Goal: Manage account settings

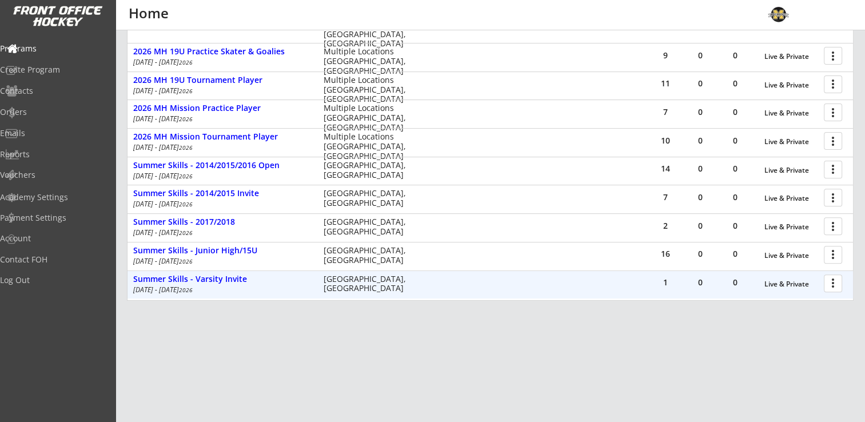
scroll to position [388, 0]
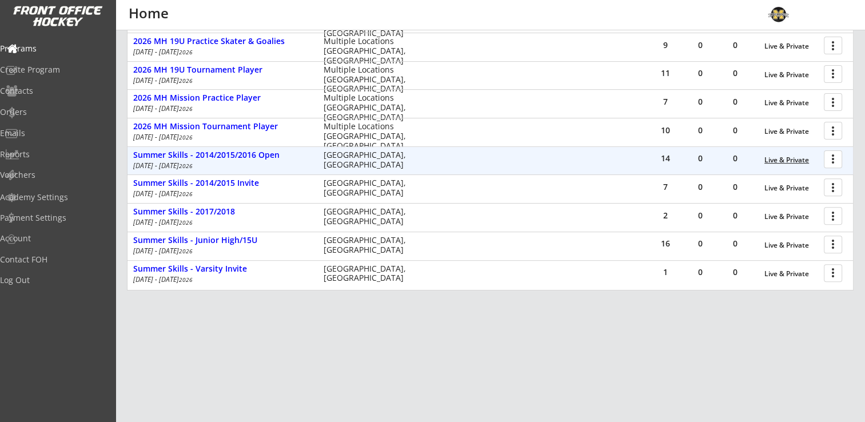
click at [773, 157] on div "Live & Private" at bounding box center [791, 160] width 54 height 8
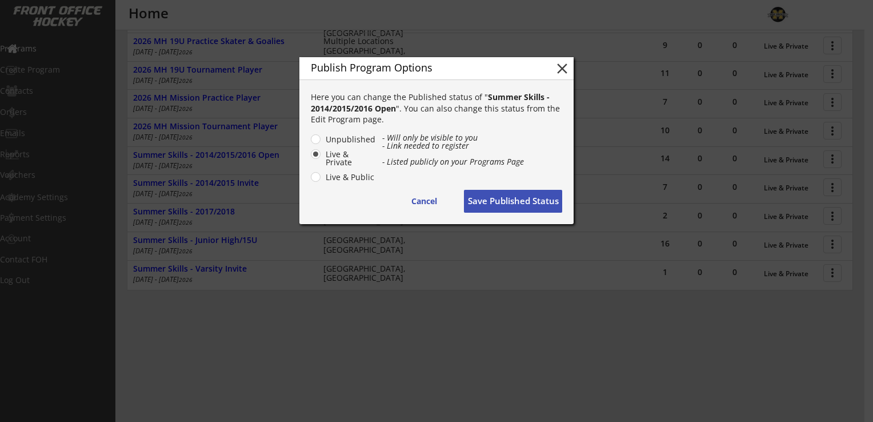
click at [322, 175] on label "Live & Public" at bounding box center [349, 177] width 54 height 8
click at [310, 143] on input "Live & Public" at bounding box center [305, 138] width 7 height 7
radio input "true"
click at [547, 202] on button "Save Published Status" at bounding box center [513, 201] width 98 height 23
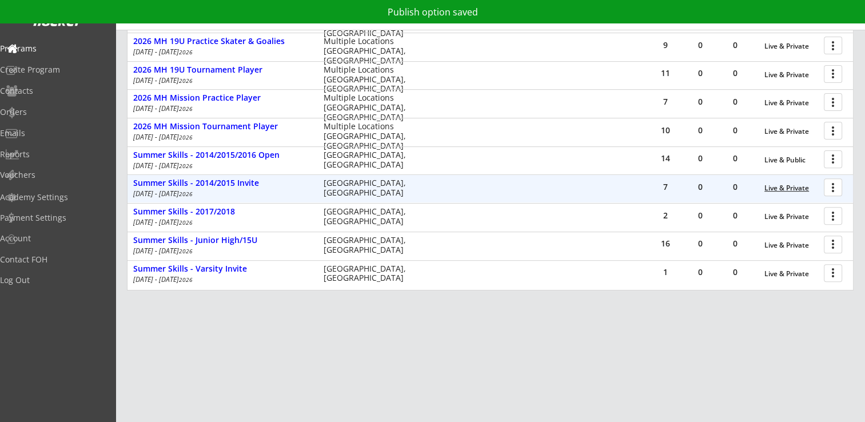
click at [789, 190] on div "Live & Private" at bounding box center [791, 188] width 54 height 8
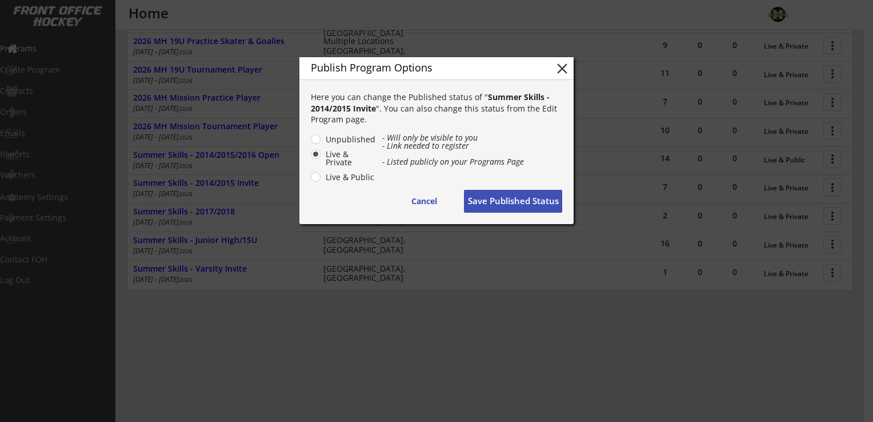
click at [322, 178] on label "Live & Public" at bounding box center [349, 177] width 54 height 8
click at [310, 143] on input "Live & Public" at bounding box center [305, 138] width 7 height 7
radio input "true"
click at [522, 194] on button "Save Published Status" at bounding box center [513, 201] width 98 height 23
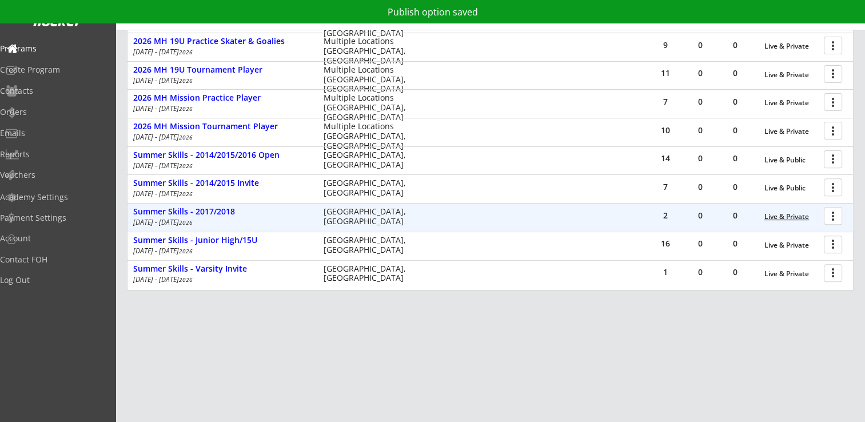
click at [773, 214] on div "Live & Private" at bounding box center [791, 217] width 54 height 8
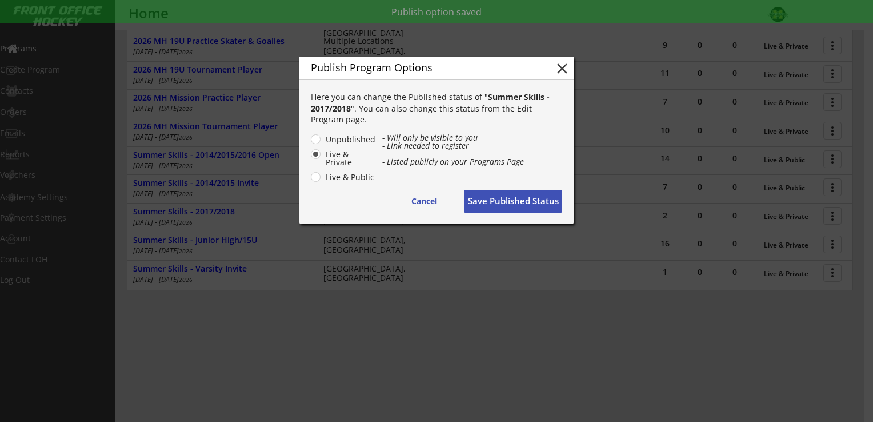
click at [322, 179] on label "Live & Public" at bounding box center [349, 177] width 54 height 8
click at [310, 143] on input "Live & Public" at bounding box center [305, 138] width 7 height 7
radio input "true"
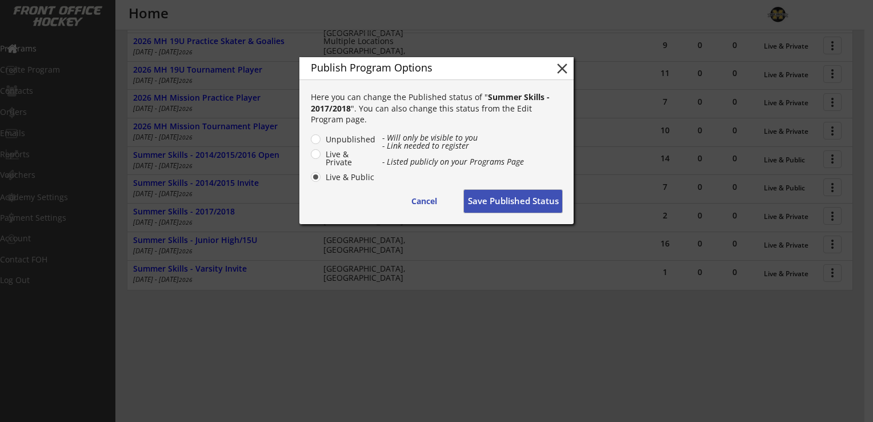
click at [542, 207] on button "Save Published Status" at bounding box center [513, 201] width 98 height 23
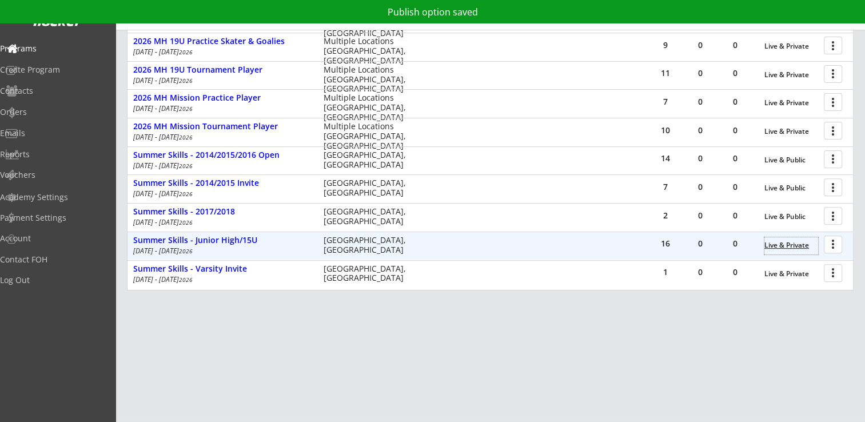
click at [782, 246] on div "Live & Private" at bounding box center [791, 245] width 54 height 8
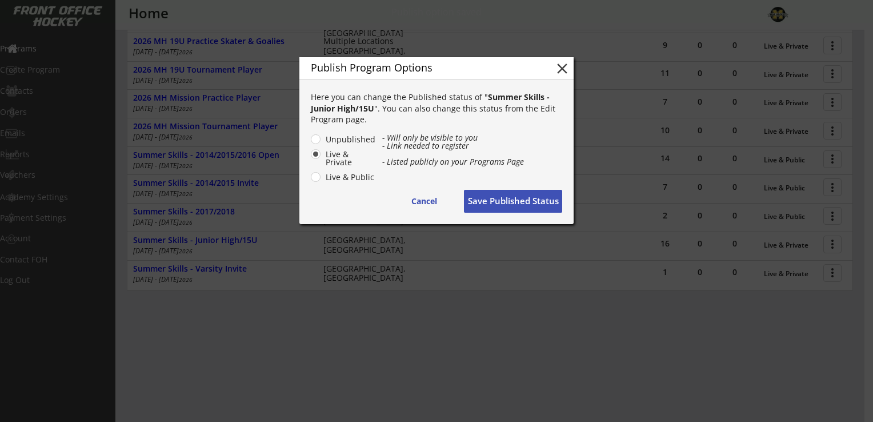
drag, startPoint x: 309, startPoint y: 175, endPoint x: 318, endPoint y: 175, distance: 8.6
click at [310, 175] on div "Unpublished Live & Private Live & Public - Will only be visible to you - Link n…" at bounding box center [437, 159] width 274 height 50
click at [322, 177] on label "Live & Public" at bounding box center [349, 177] width 54 height 8
click at [310, 143] on input "Live & Public" at bounding box center [305, 138] width 7 height 7
radio input "true"
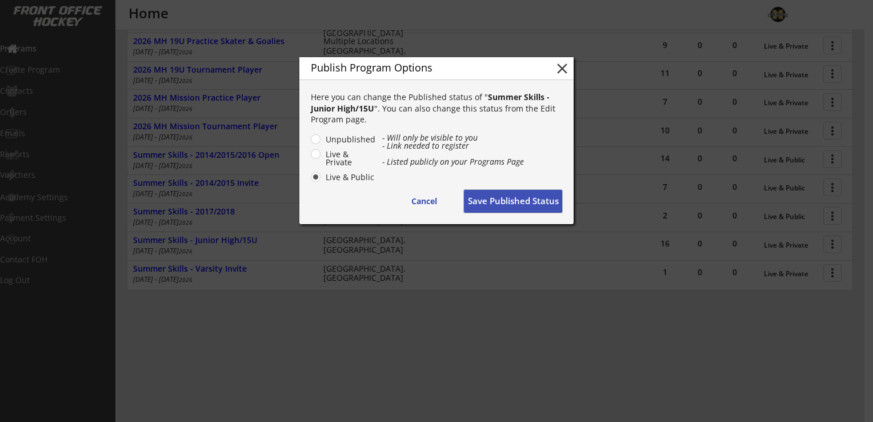
click at [518, 199] on button "Save Published Status" at bounding box center [513, 201] width 98 height 23
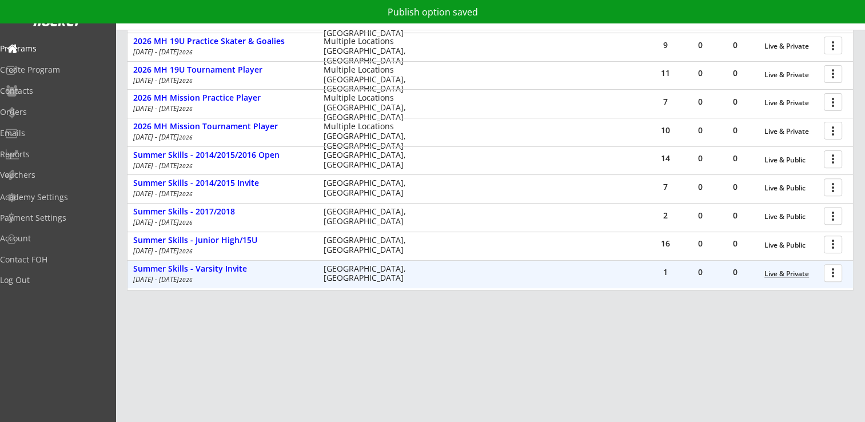
click at [783, 273] on div "Live & Private" at bounding box center [791, 274] width 54 height 8
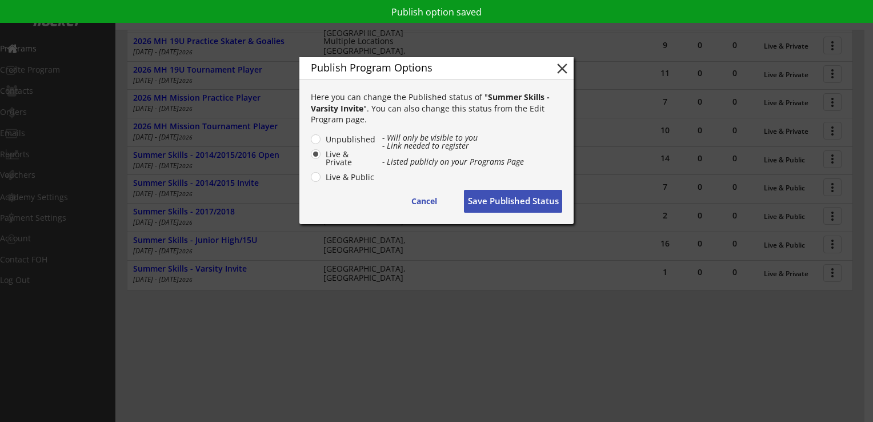
click at [322, 176] on label "Live & Public" at bounding box center [349, 177] width 54 height 8
click at [310, 143] on input "Live & Public" at bounding box center [305, 138] width 7 height 7
radio input "true"
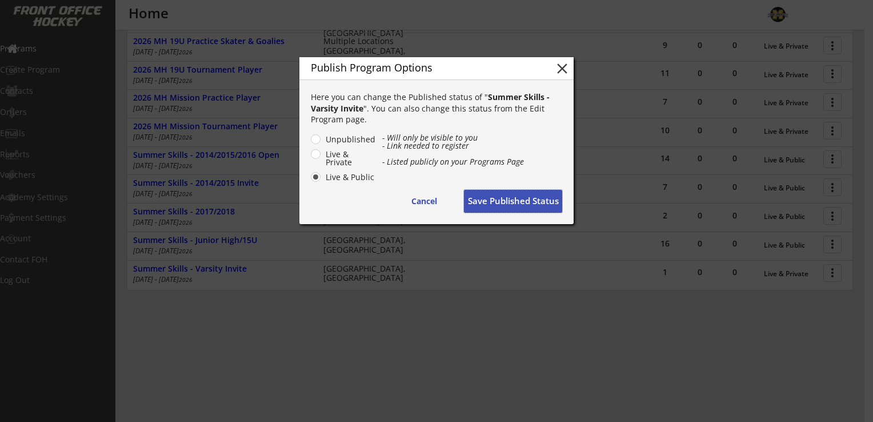
click at [498, 195] on button "Save Published Status" at bounding box center [513, 201] width 98 height 23
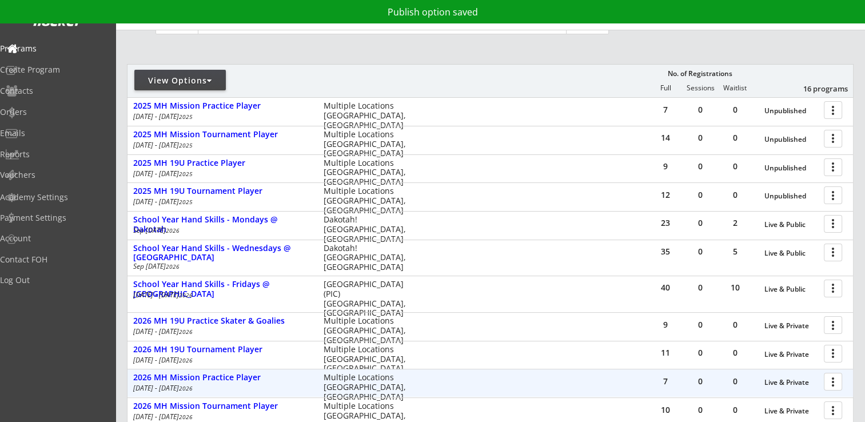
scroll to position [0, 0]
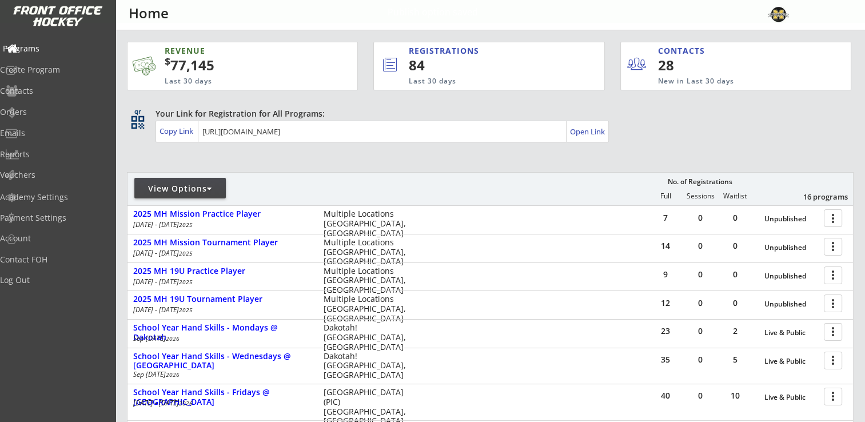
click at [55, 46] on div "Programs" at bounding box center [54, 49] width 103 height 8
click at [587, 129] on div "Open Link" at bounding box center [587, 132] width 36 height 10
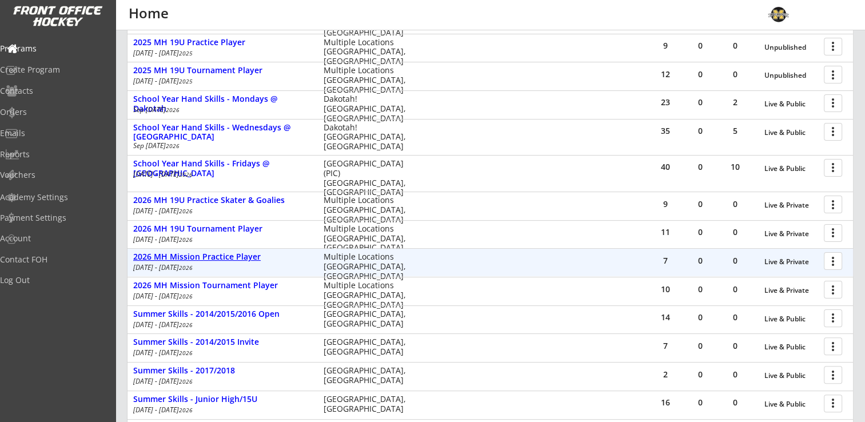
scroll to position [388, 0]
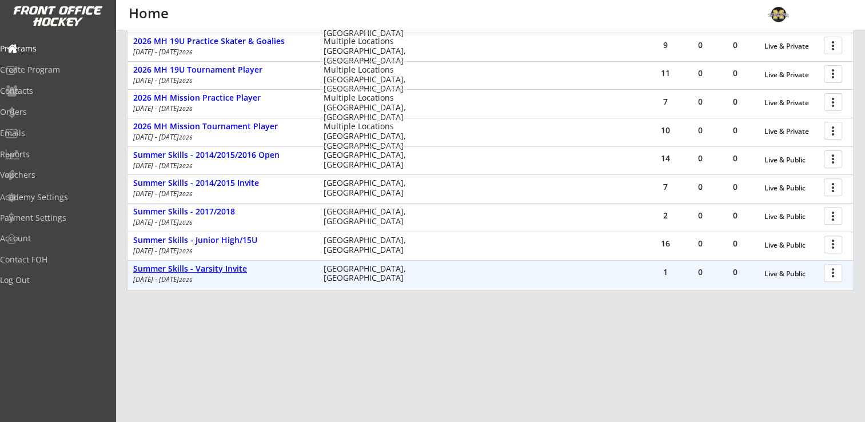
click at [210, 272] on div "Summer Skills - Varsity Invite" at bounding box center [222, 269] width 178 height 10
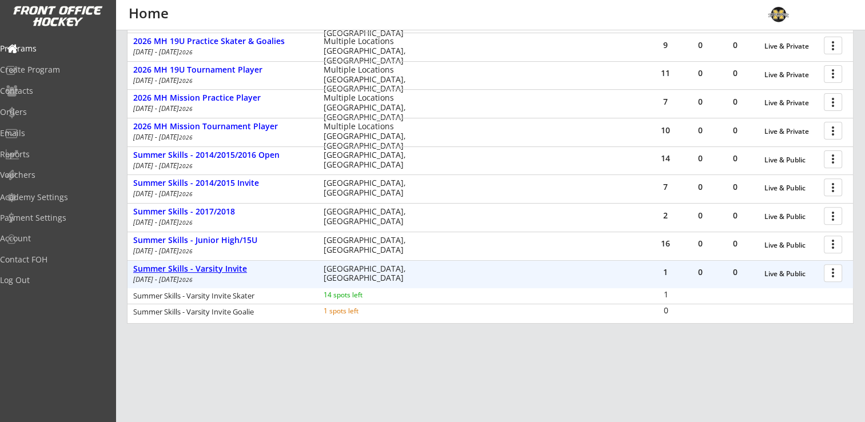
click at [213, 270] on div "Summer Skills - Varsity Invite" at bounding box center [222, 269] width 178 height 10
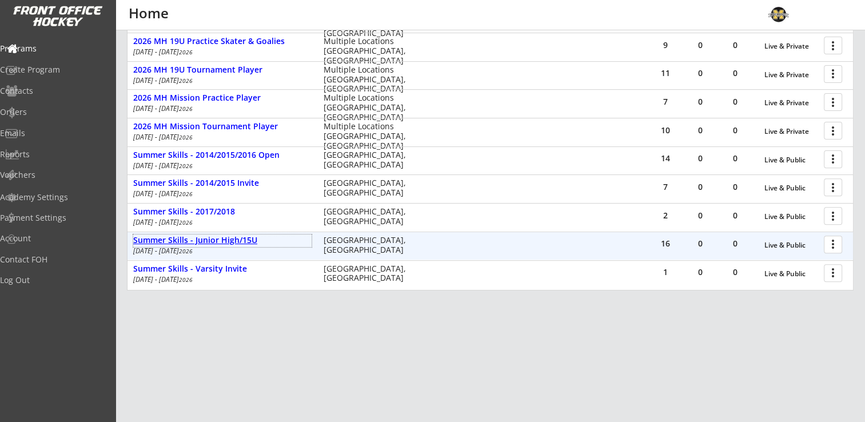
click at [222, 239] on div "Summer Skills - Junior High/15U" at bounding box center [222, 240] width 178 height 10
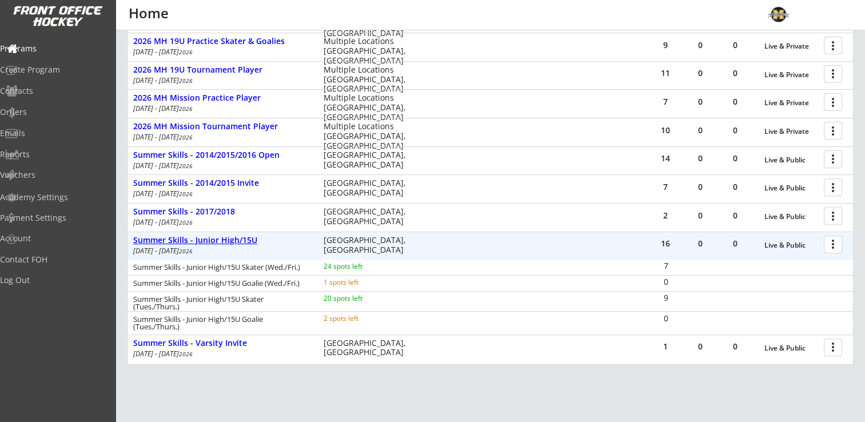
click at [222, 239] on div "Summer Skills - Junior High/15U" at bounding box center [222, 240] width 178 height 10
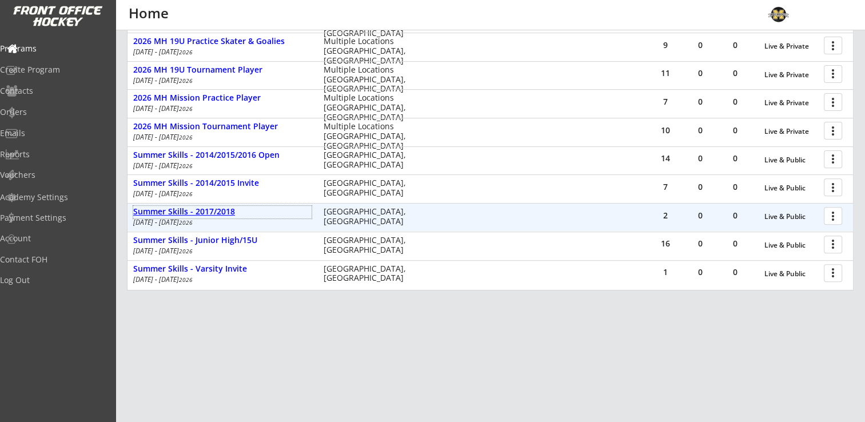
click at [228, 213] on div "Summer Skills - 2017/2018" at bounding box center [222, 212] width 178 height 10
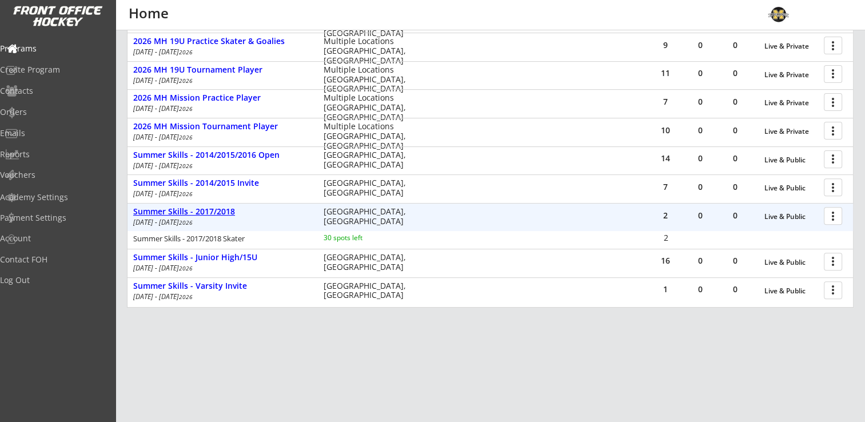
click at [228, 213] on div "Summer Skills - 2017/2018" at bounding box center [222, 212] width 178 height 10
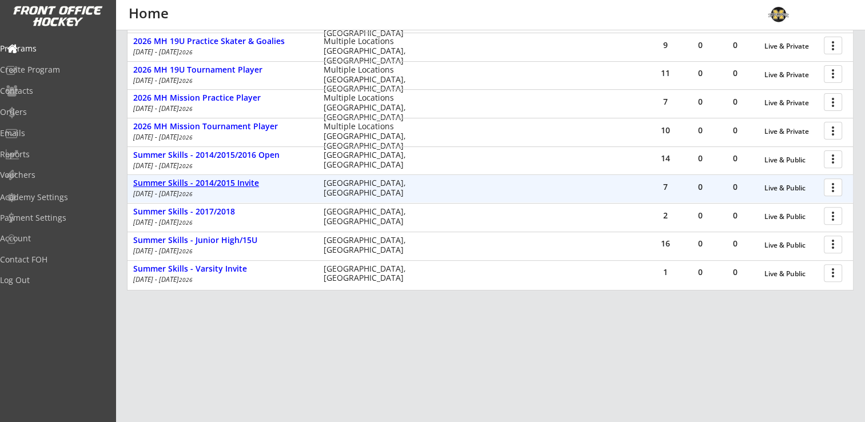
click at [226, 182] on div "Summer Skills - 2014/2015 Invite" at bounding box center [222, 183] width 178 height 10
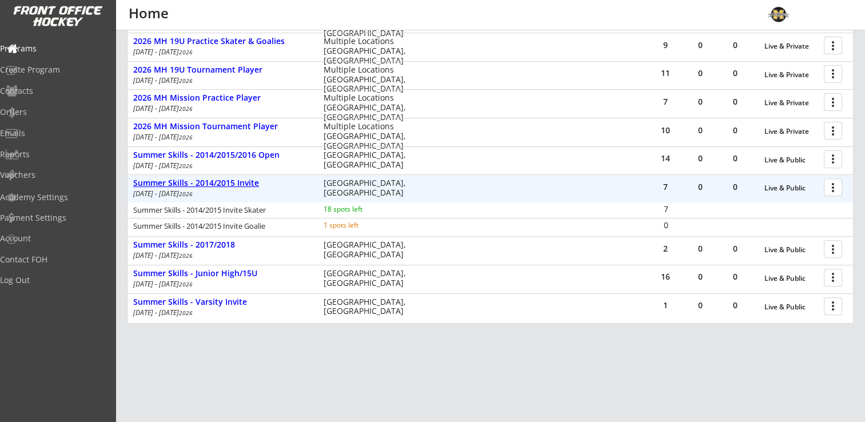
click at [226, 182] on div "Summer Skills - 2014/2015 Invite" at bounding box center [222, 183] width 178 height 10
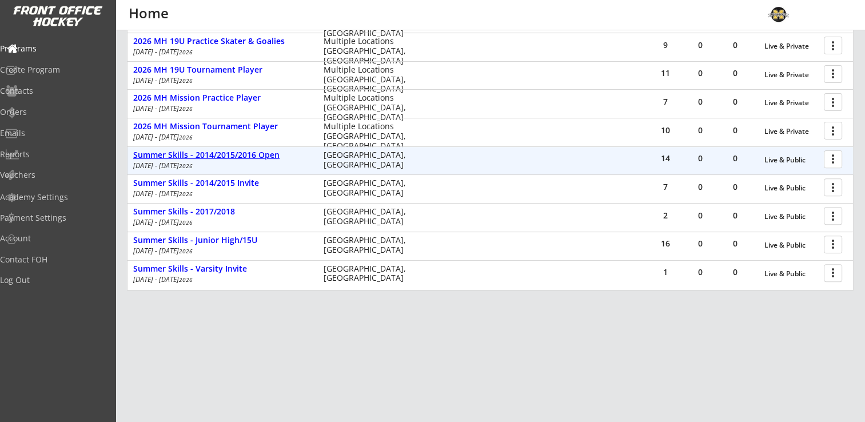
click at [246, 150] on div "Summer Skills - 2014/2015/2016 Open" at bounding box center [222, 155] width 178 height 10
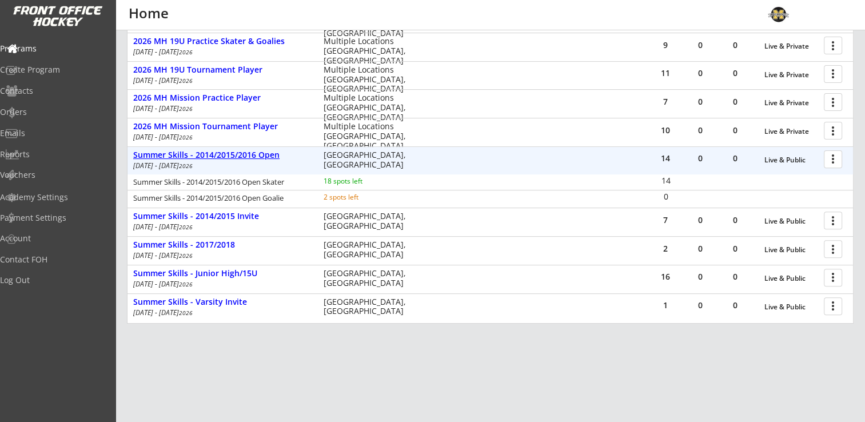
click at [245, 152] on div "Summer Skills - 2014/2015/2016 Open" at bounding box center [222, 155] width 178 height 10
